Goal: Task Accomplishment & Management: Complete application form

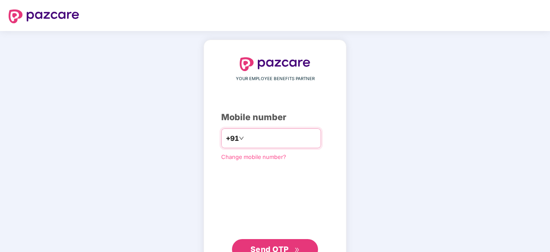
click at [263, 138] on input "number" at bounding box center [281, 138] width 71 height 14
type input "**********"
click at [270, 242] on button "Send OTP" at bounding box center [275, 248] width 86 height 21
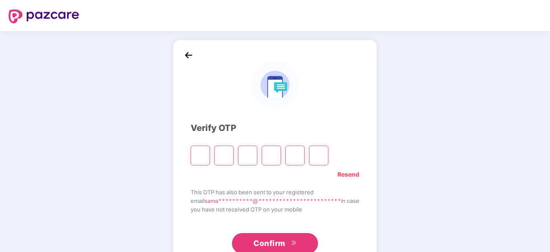
type input "*"
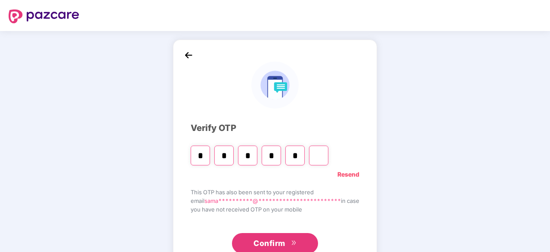
type input "*"
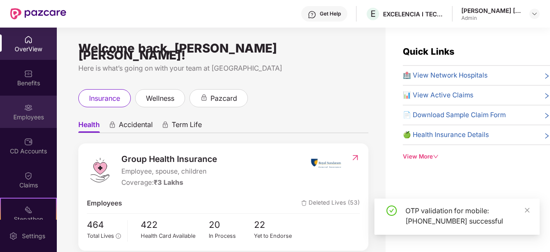
click at [22, 118] on div "Employees" at bounding box center [28, 117] width 57 height 9
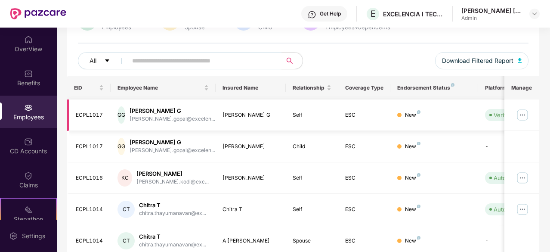
scroll to position [84, 0]
click at [151, 60] on input "text" at bounding box center [201, 61] width 138 height 13
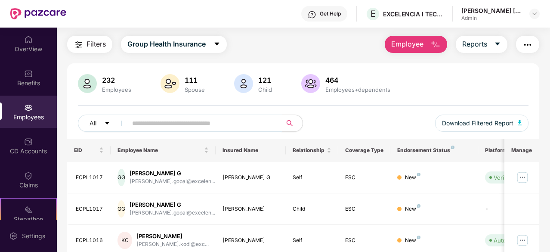
scroll to position [0, 0]
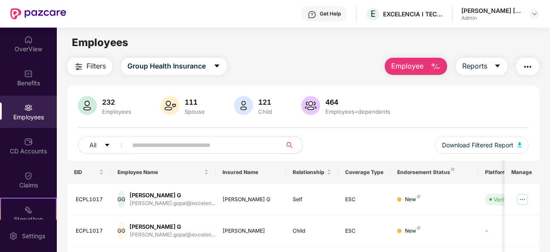
click at [412, 65] on span "Employee" at bounding box center [407, 66] width 32 height 11
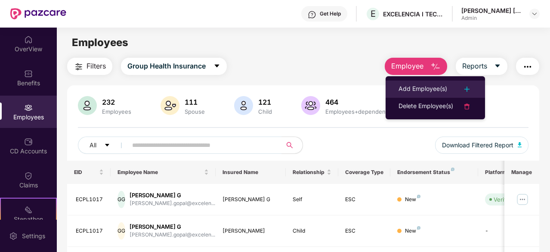
click at [417, 87] on div "Add Employee(s)" at bounding box center [423, 89] width 49 height 10
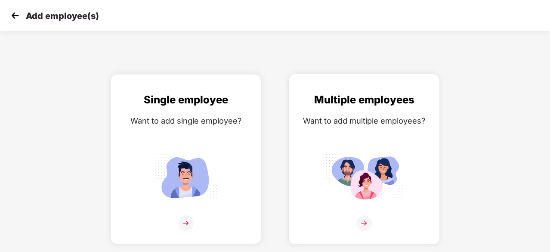
click at [367, 221] on img at bounding box center [365, 223] width 16 height 16
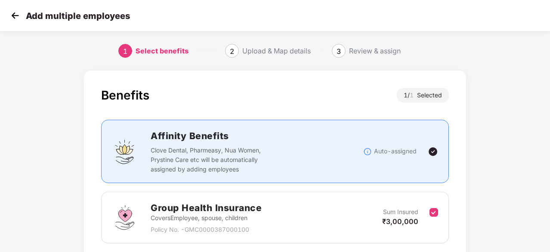
scroll to position [65, 0]
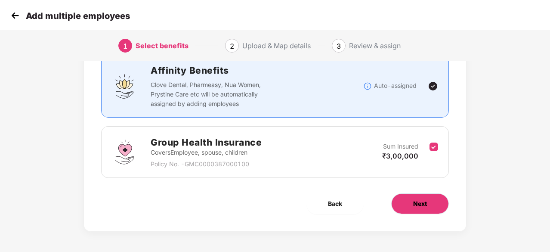
click at [412, 205] on button "Next" at bounding box center [420, 203] width 58 height 21
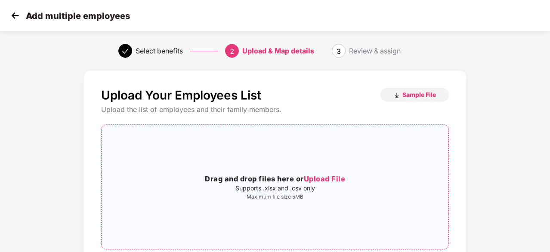
click at [297, 179] on h3 "Drag and drop files here or Upload File" at bounding box center [275, 179] width 347 height 11
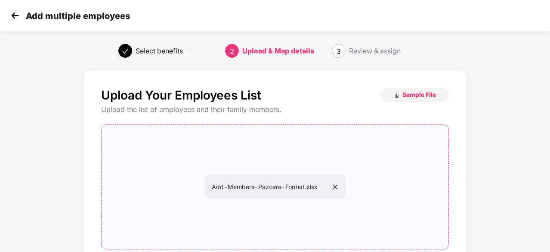
scroll to position [94, 0]
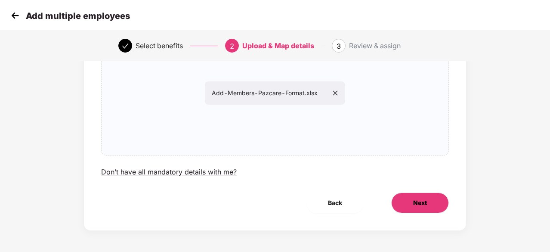
click at [414, 200] on span "Next" at bounding box center [420, 202] width 14 height 9
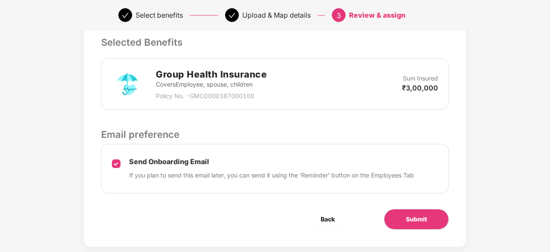
scroll to position [236, 0]
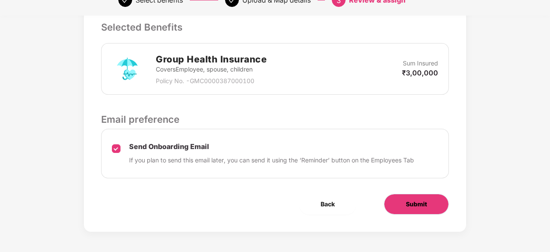
click at [419, 205] on span "Submit" at bounding box center [416, 203] width 21 height 9
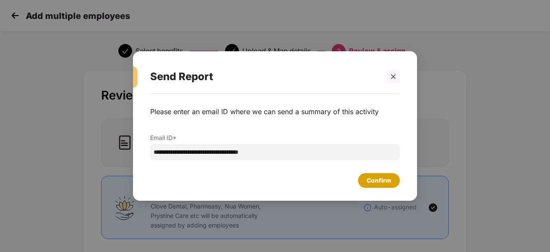
click at [377, 179] on div "Confirm" at bounding box center [379, 180] width 25 height 9
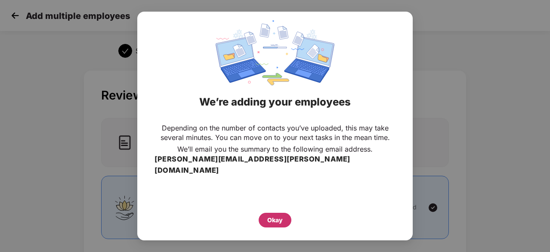
click at [265, 214] on div "Okay" at bounding box center [275, 220] width 33 height 15
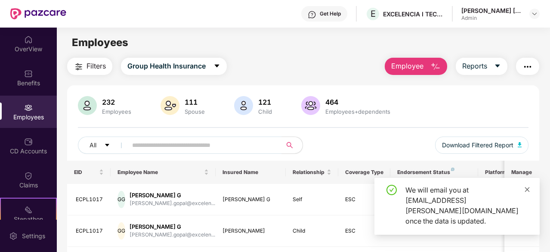
click at [528, 189] on icon "close" at bounding box center [527, 189] width 5 height 5
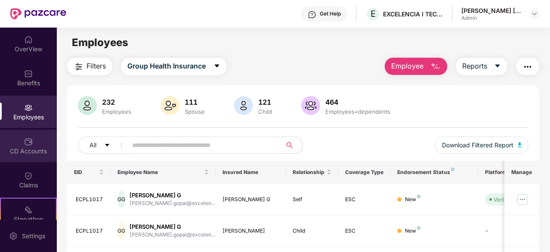
click at [26, 151] on div "CD Accounts" at bounding box center [28, 151] width 57 height 9
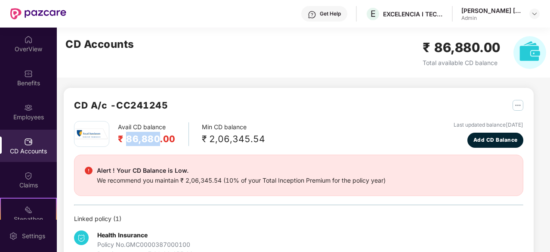
drag, startPoint x: 127, startPoint y: 136, endPoint x: 158, endPoint y: 141, distance: 31.4
click at [158, 141] on h2 "₹ 86,880.00" at bounding box center [147, 139] width 58 height 14
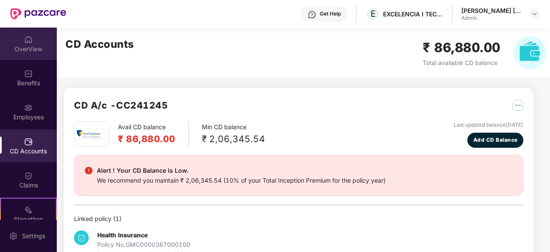
click at [27, 45] on div "OverView" at bounding box center [28, 49] width 57 height 9
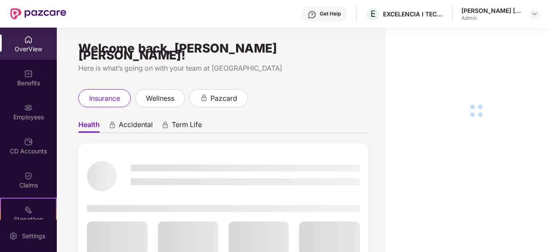
click at [24, 118] on div "Employees" at bounding box center [28, 117] width 57 height 9
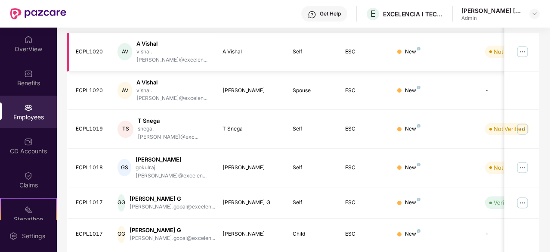
scroll to position [152, 0]
